Goal: Information Seeking & Learning: Learn about a topic

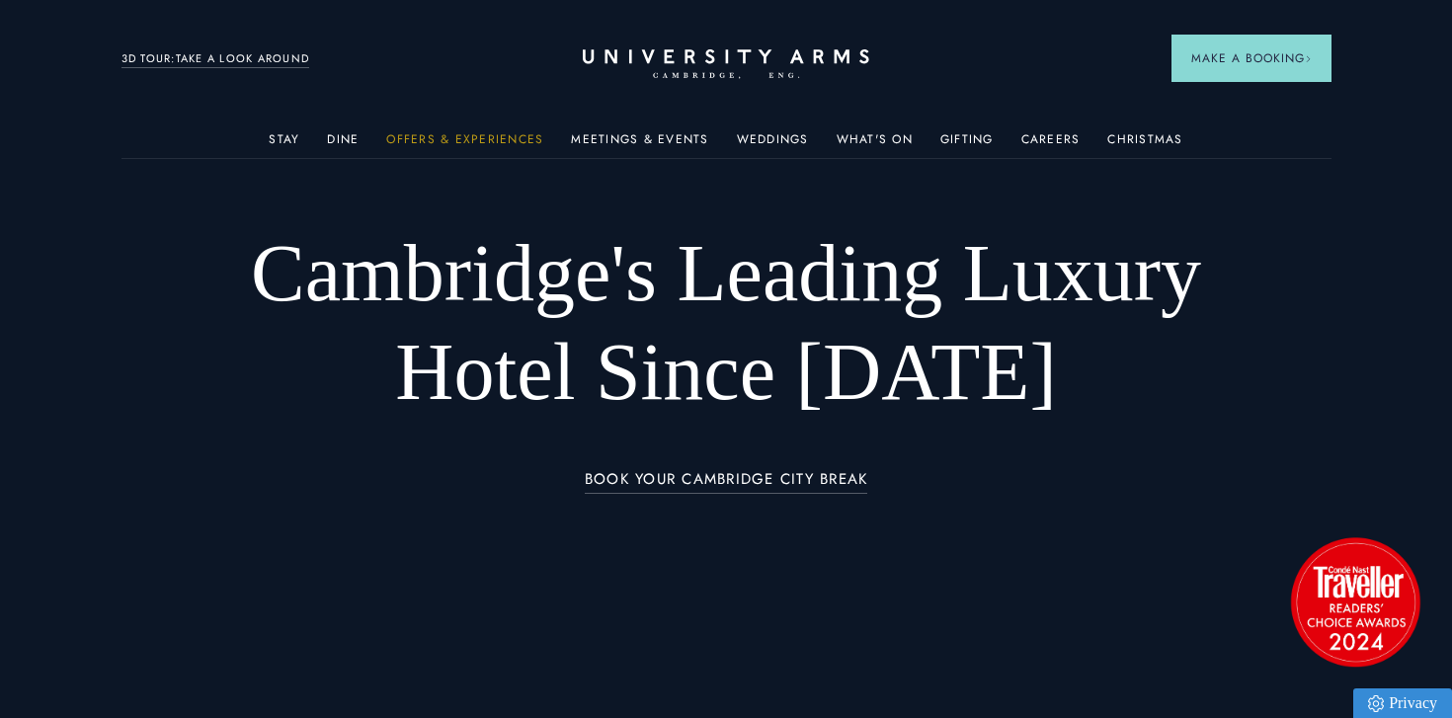
click at [406, 140] on link "Offers & Experiences" at bounding box center [464, 145] width 157 height 26
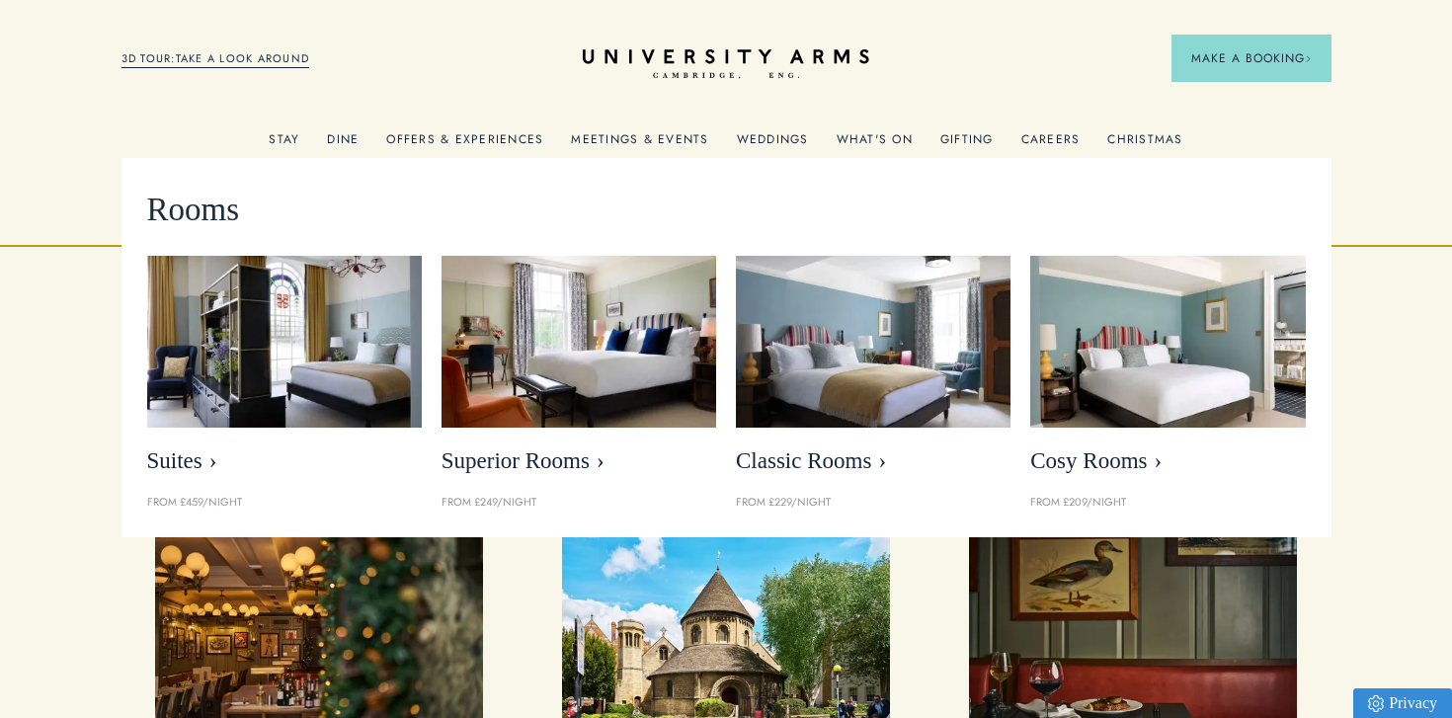
click at [292, 134] on link "Stay" at bounding box center [284, 145] width 31 height 26
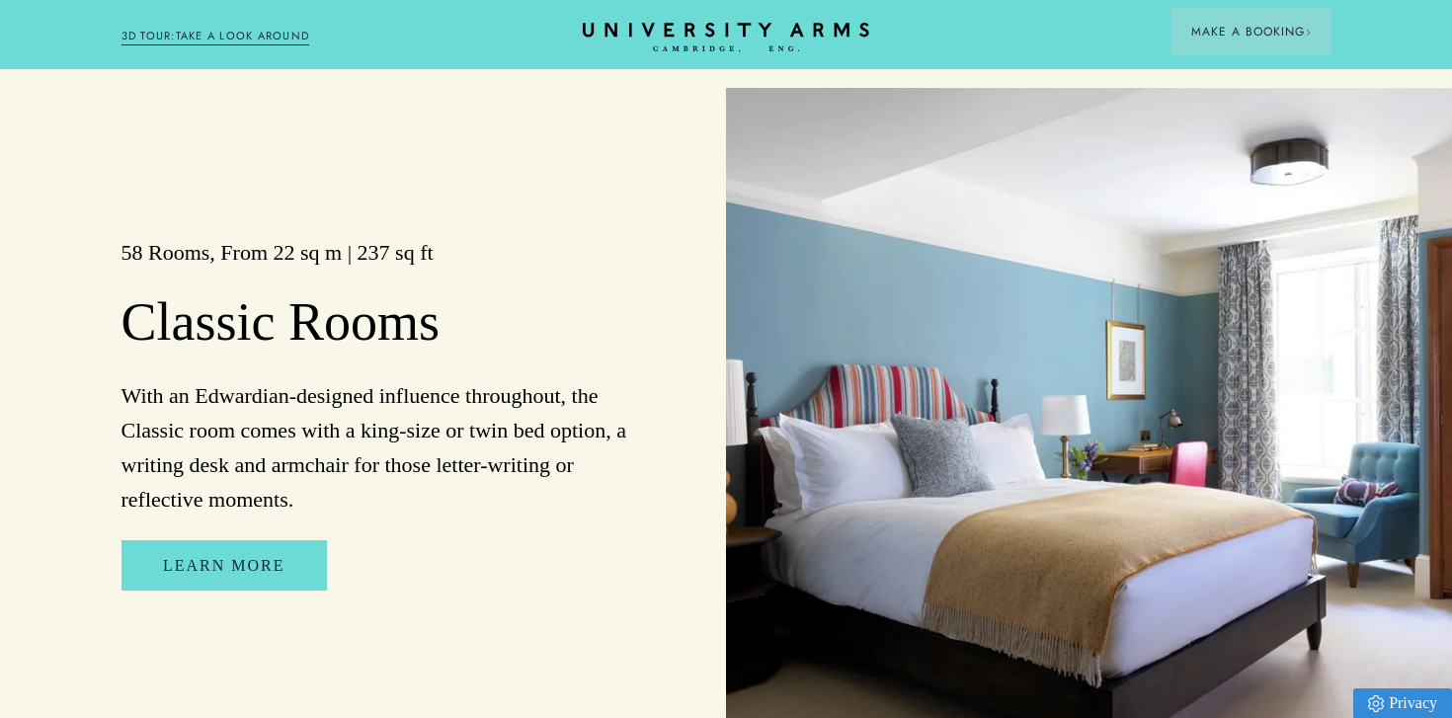
scroll to position [2924, 0]
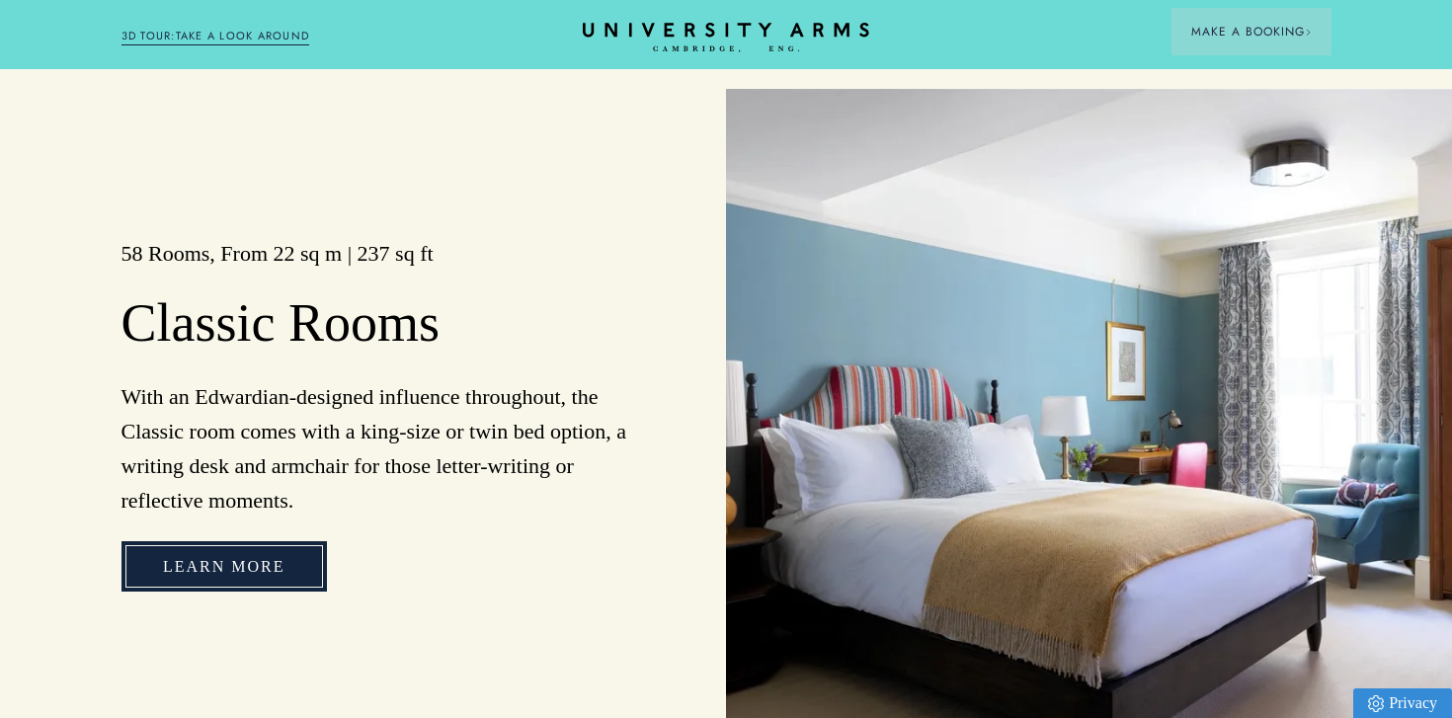
click at [170, 573] on link "Learn More" at bounding box center [223, 566] width 205 height 51
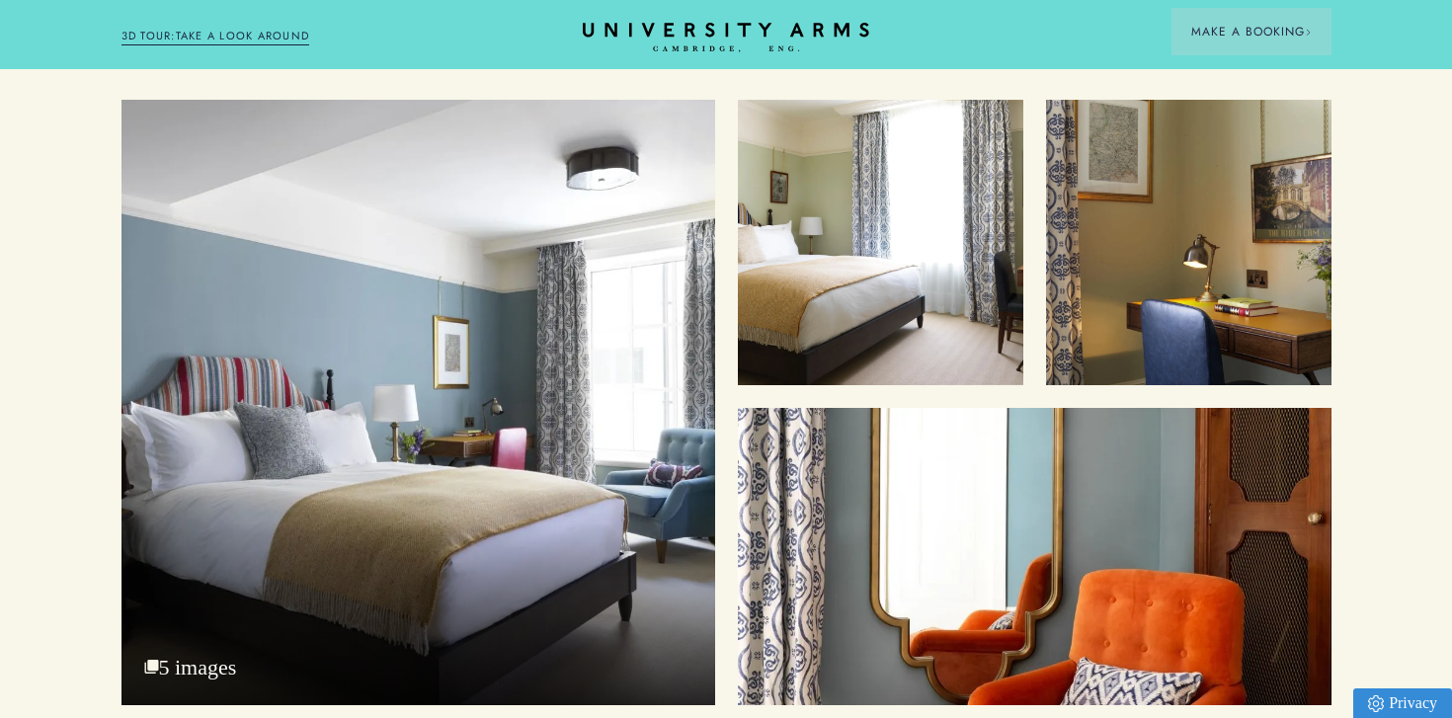
scroll to position [2517, 0]
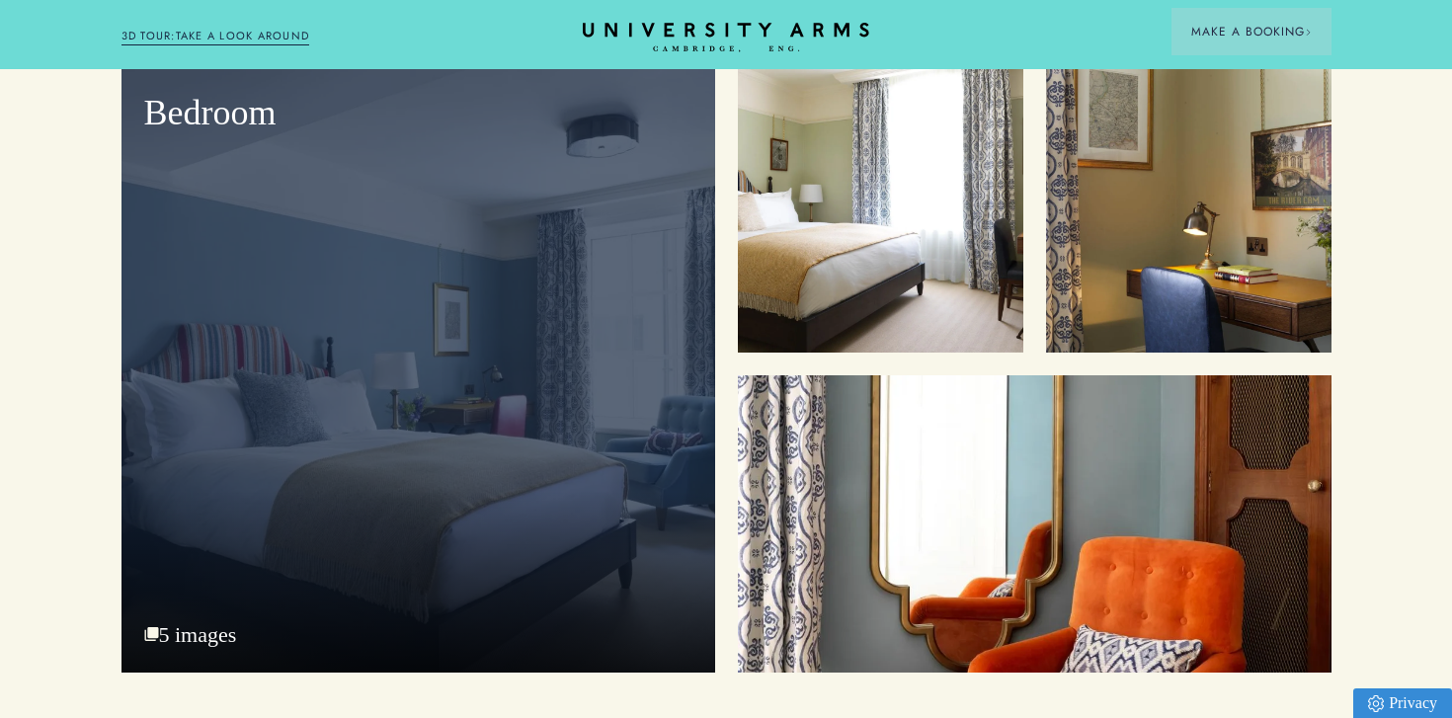
click at [354, 427] on div "Bedroom" at bounding box center [418, 369] width 594 height 605
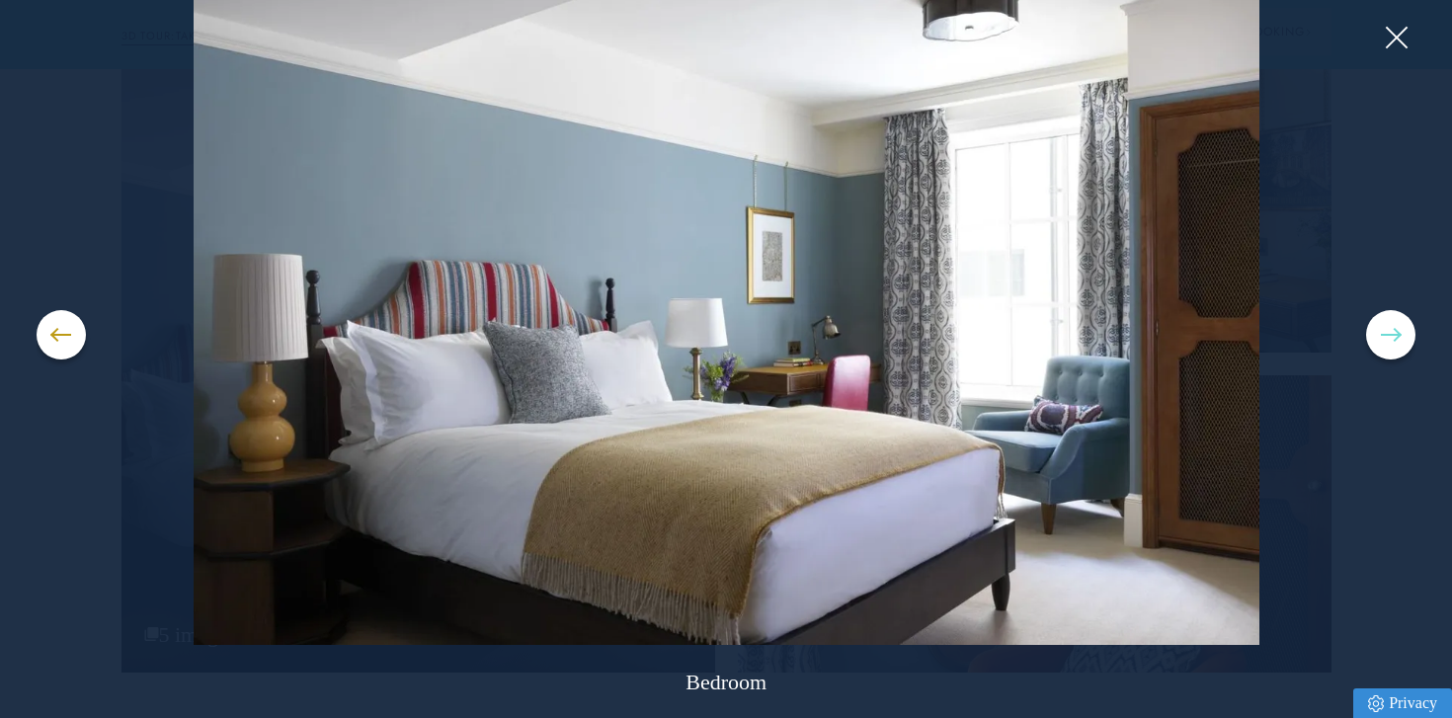
click at [1396, 334] on span at bounding box center [1391, 335] width 20 height 2
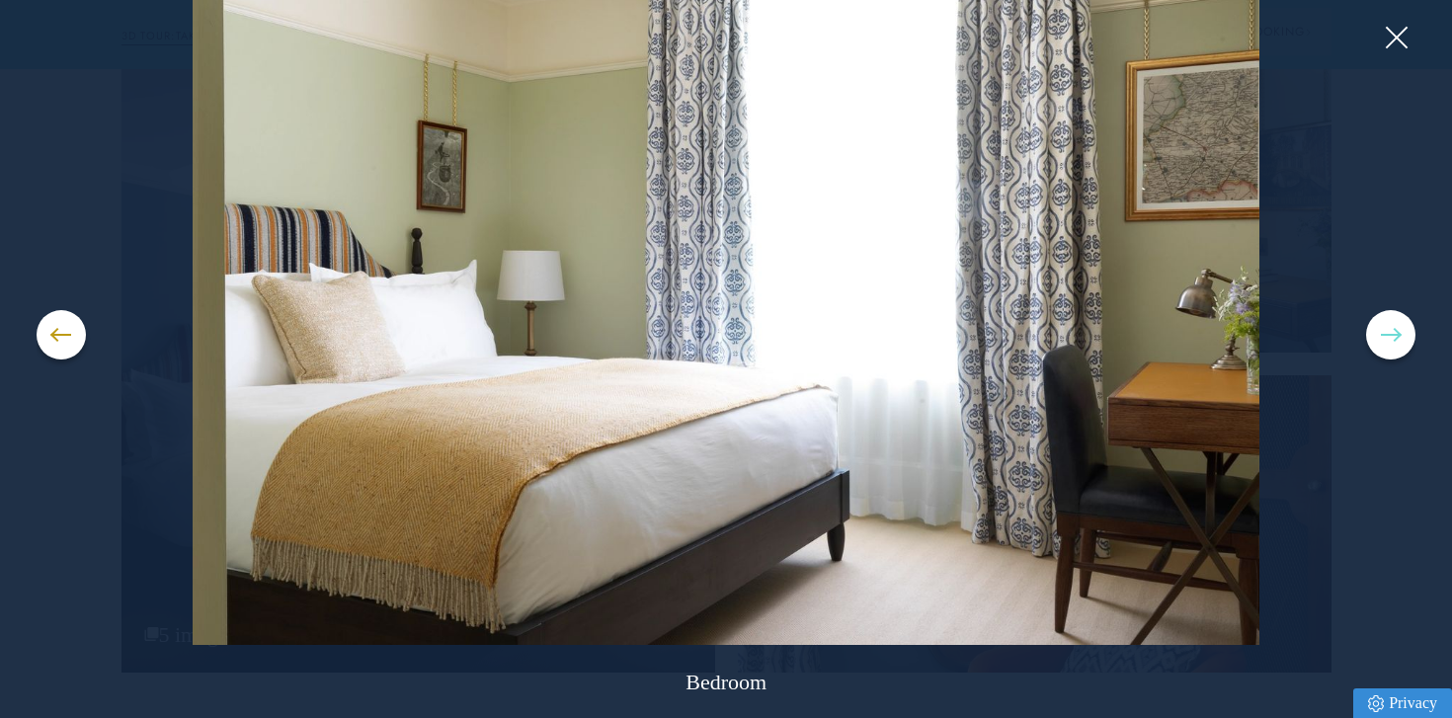
click at [1396, 334] on span at bounding box center [1391, 335] width 20 height 2
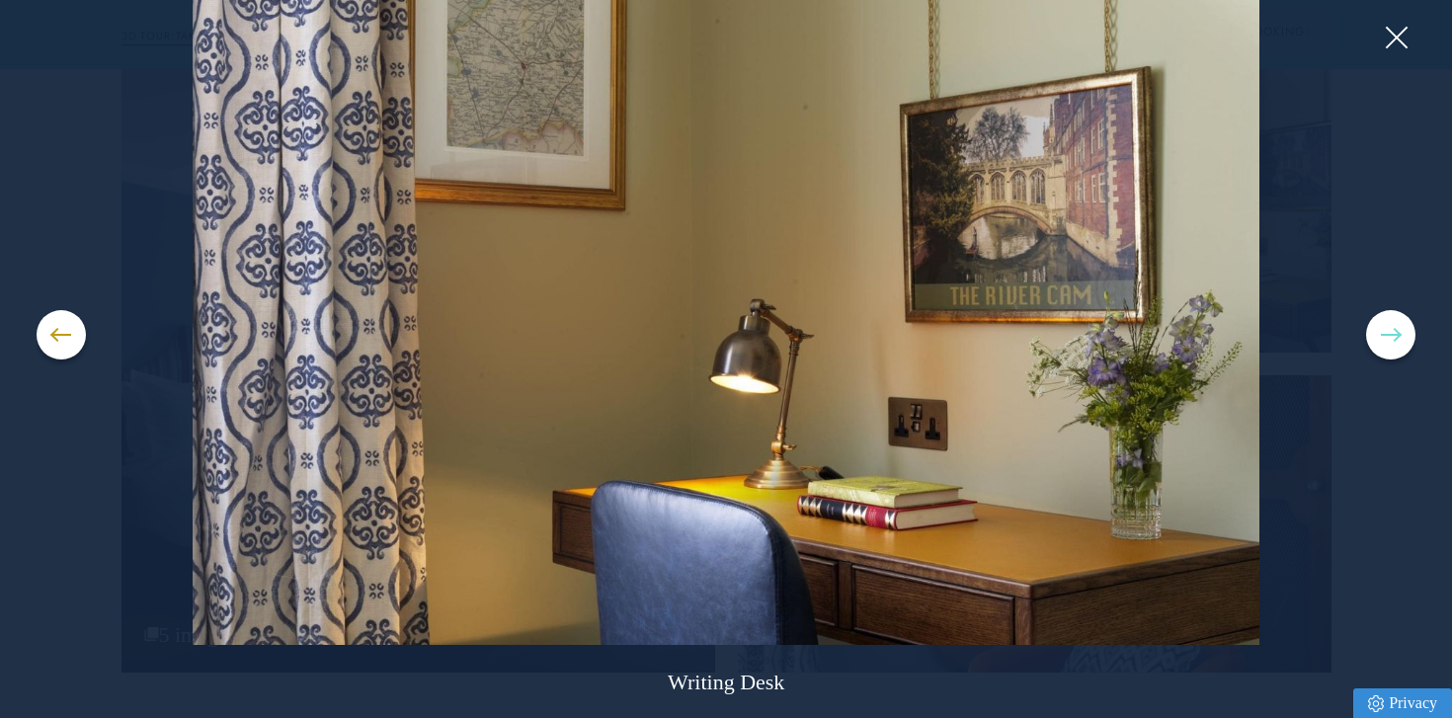
click at [1396, 334] on span at bounding box center [1391, 335] width 20 height 2
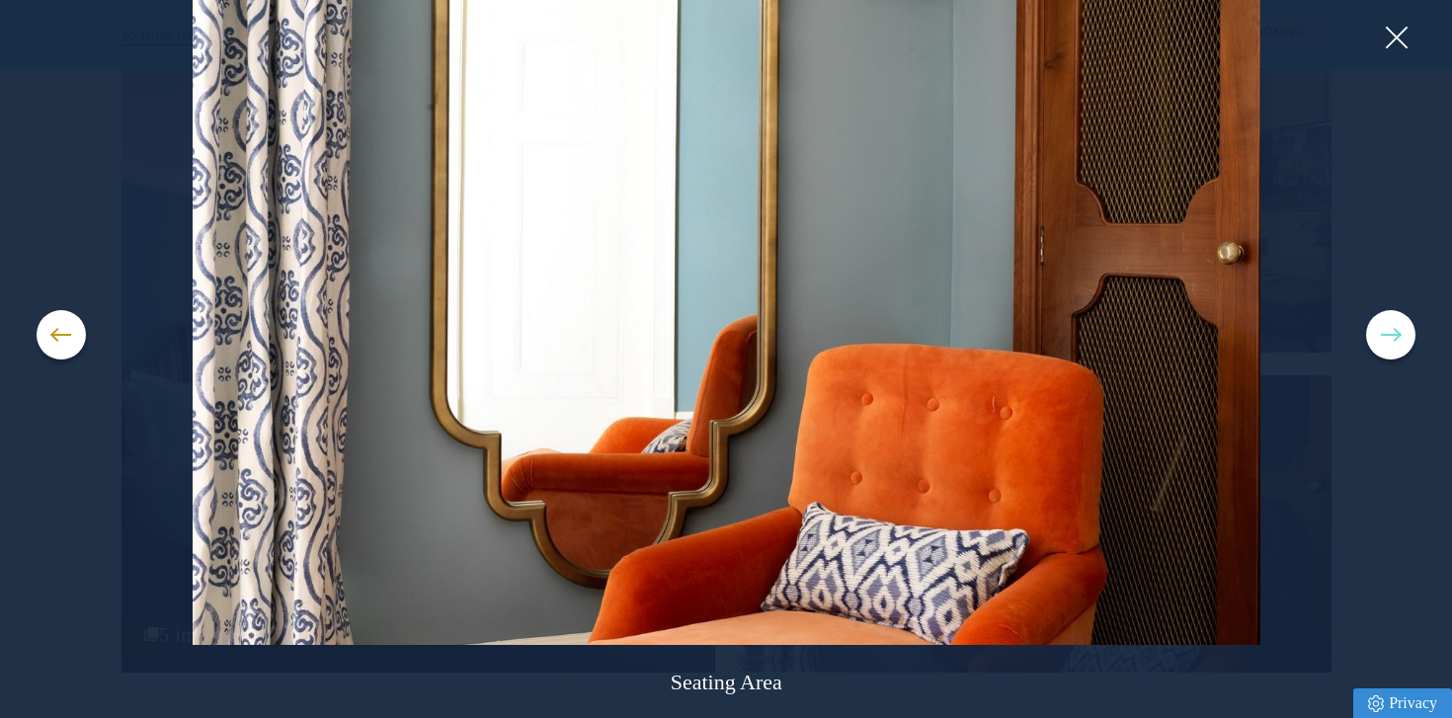
click at [1396, 334] on span at bounding box center [1391, 335] width 20 height 2
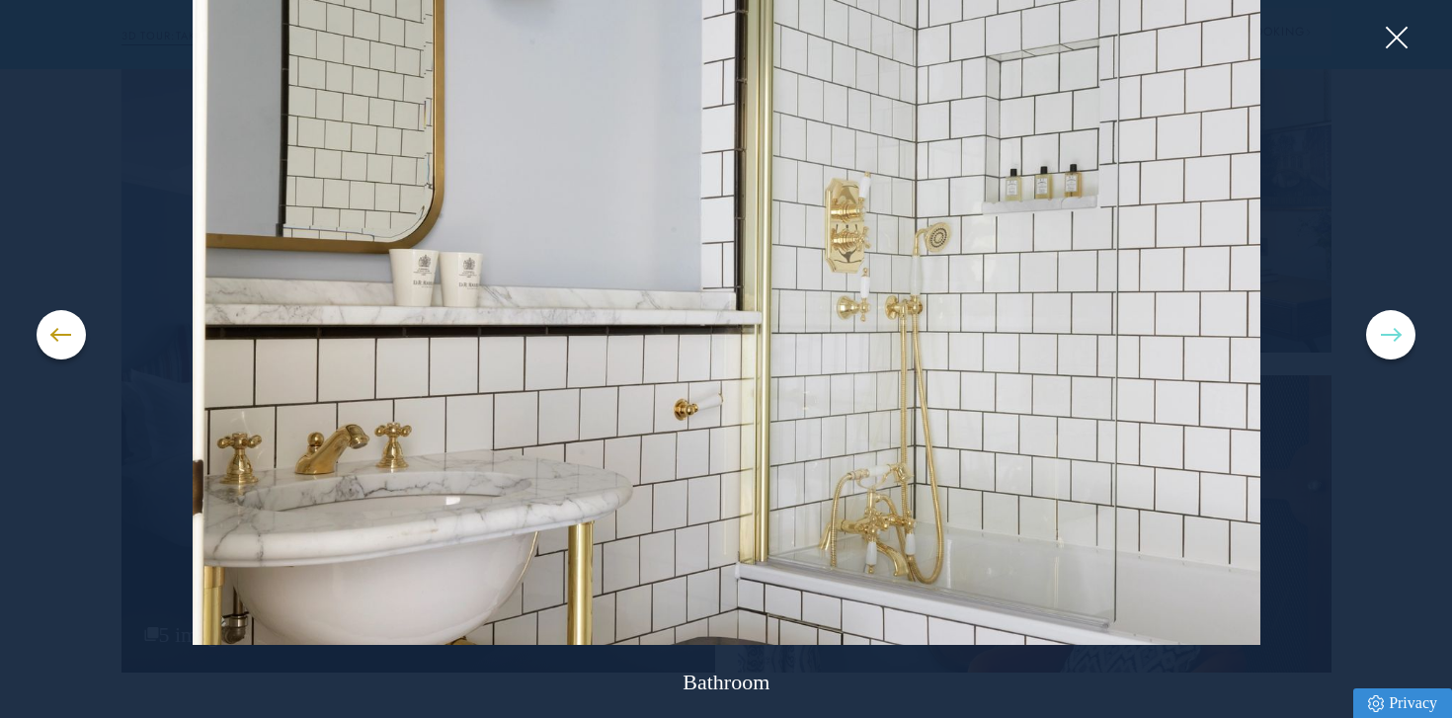
click at [1396, 334] on span at bounding box center [1391, 335] width 20 height 2
